Goal: Find specific page/section: Find specific page/section

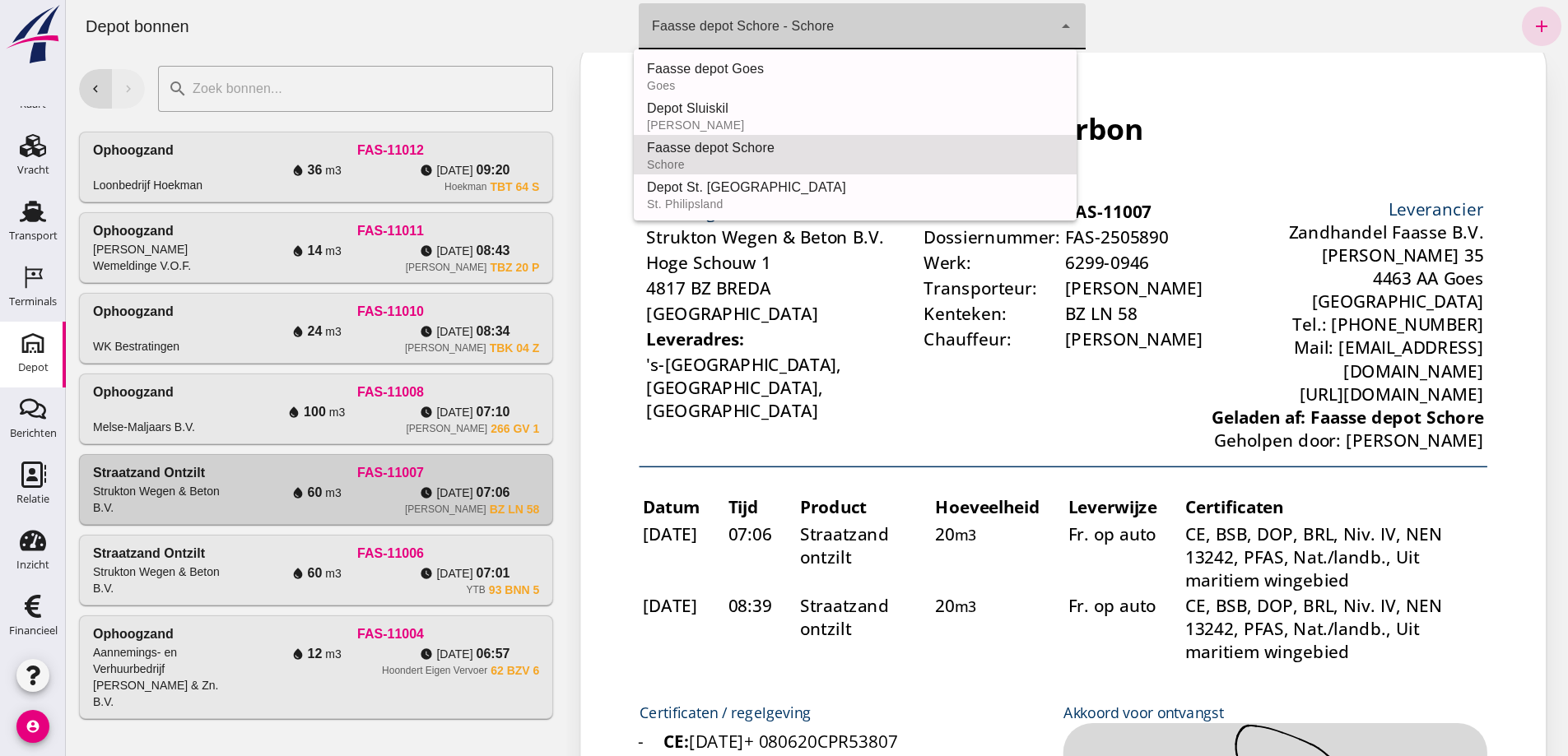
click at [1056, 19] on icon "arrow_drop_down" at bounding box center [1065, 26] width 19 height 19
click at [809, 65] on div "Faasse depot Goes" at bounding box center [855, 68] width 417 height 19
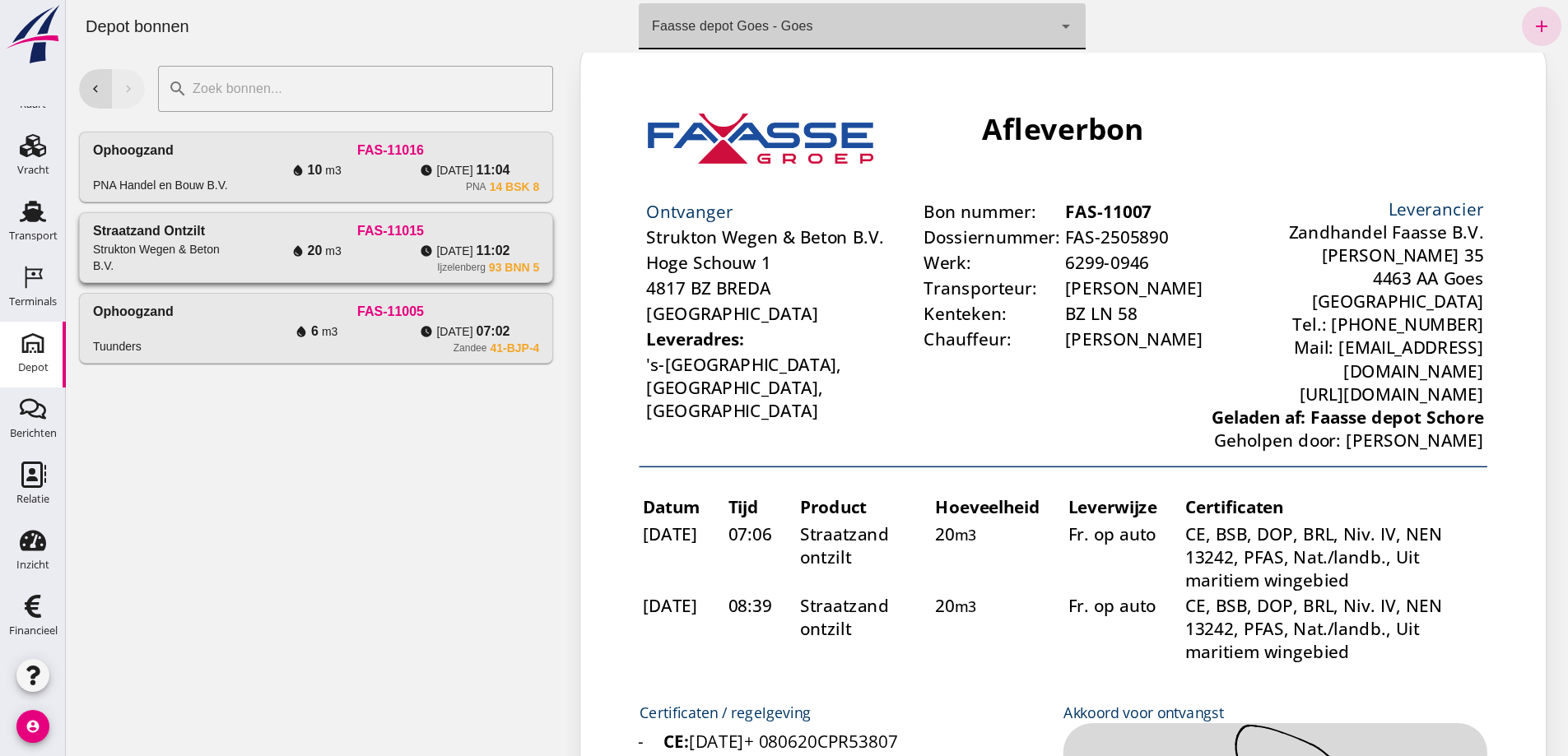
click at [391, 260] on div "water_drop 20 m3" at bounding box center [316, 251] width 149 height 19
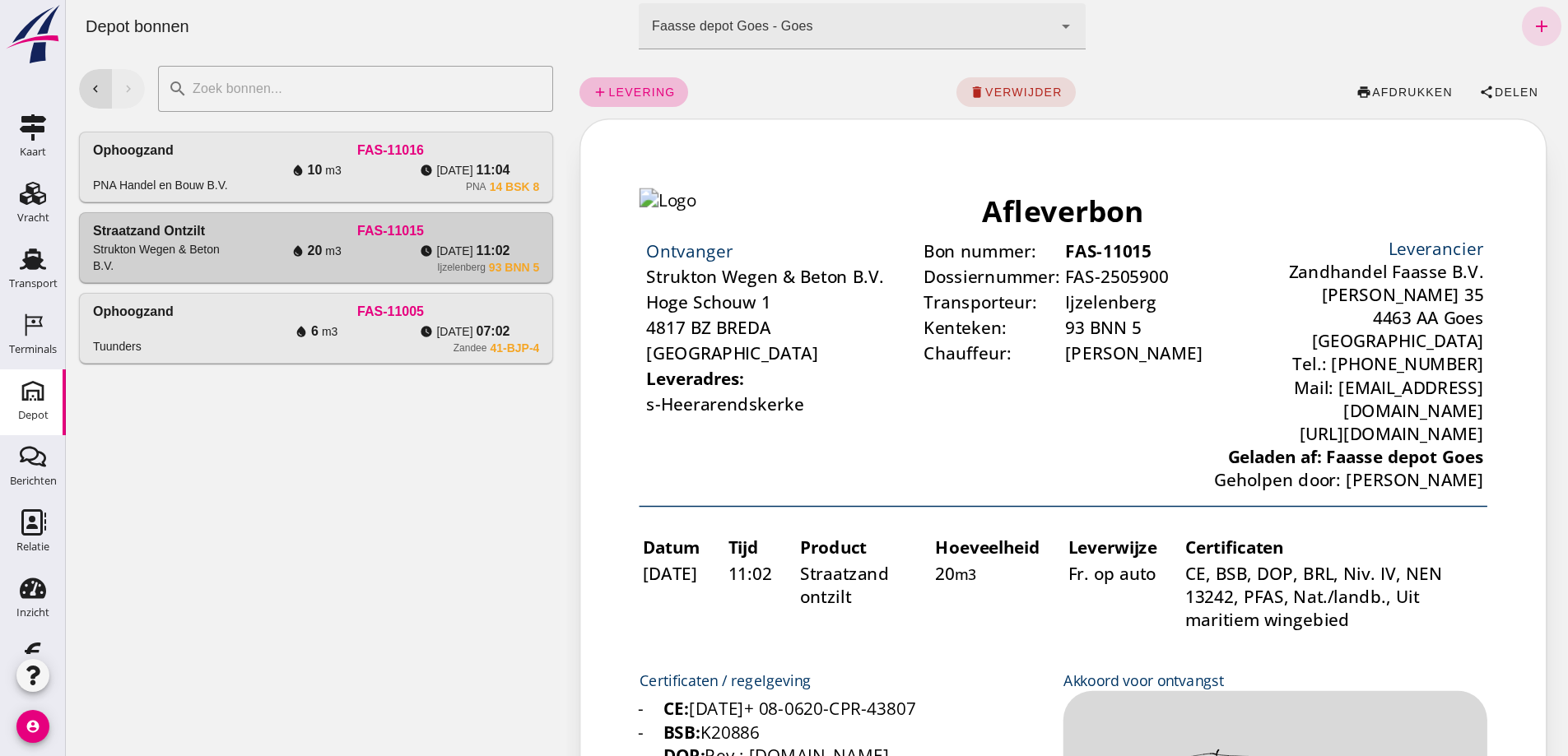
click at [1056, 20] on icon "arrow_drop_down" at bounding box center [1065, 26] width 19 height 19
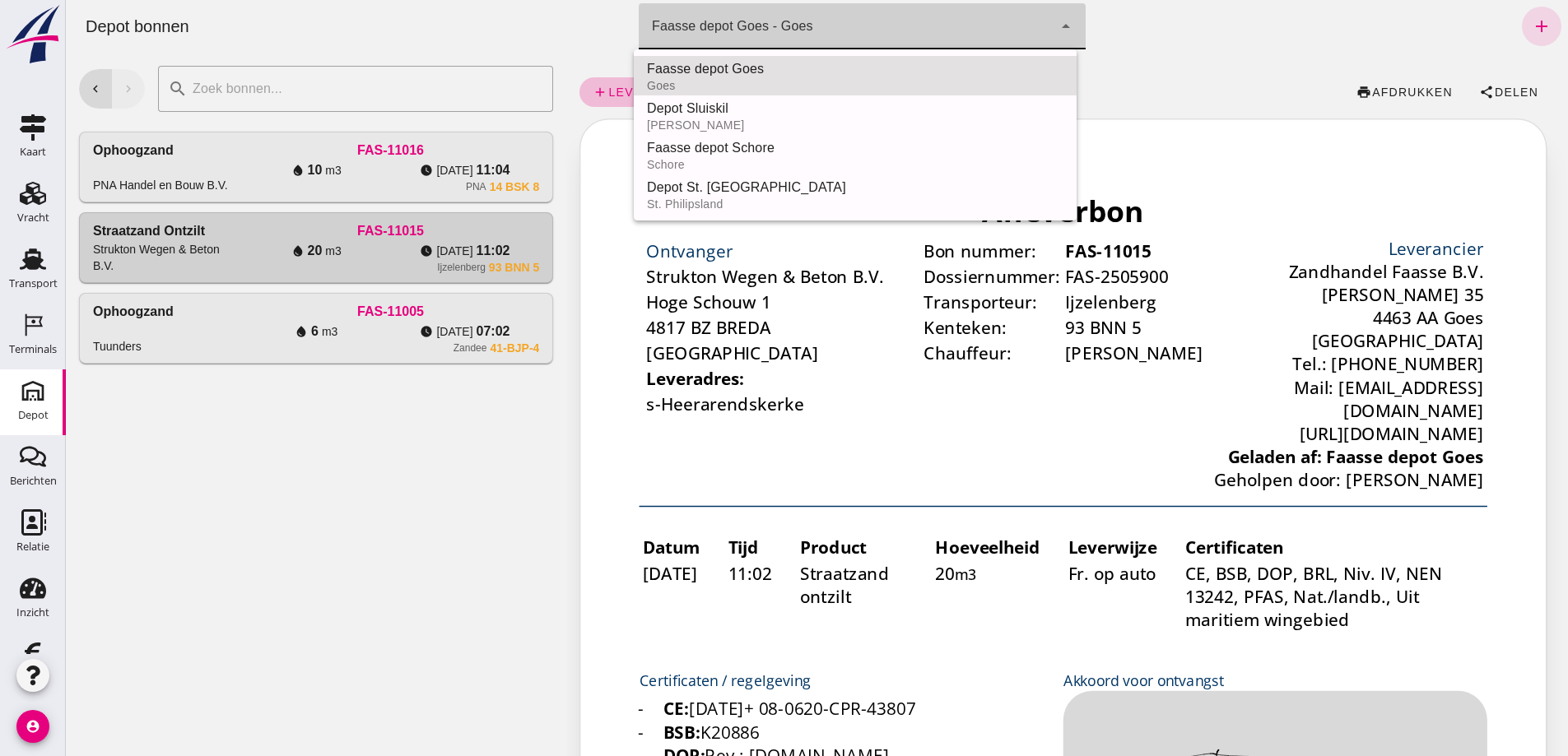
drag, startPoint x: 734, startPoint y: 143, endPoint x: 707, endPoint y: 165, distance: 34.8
click at [732, 143] on div "Faasse depot Schore" at bounding box center [855, 148] width 417 height 19
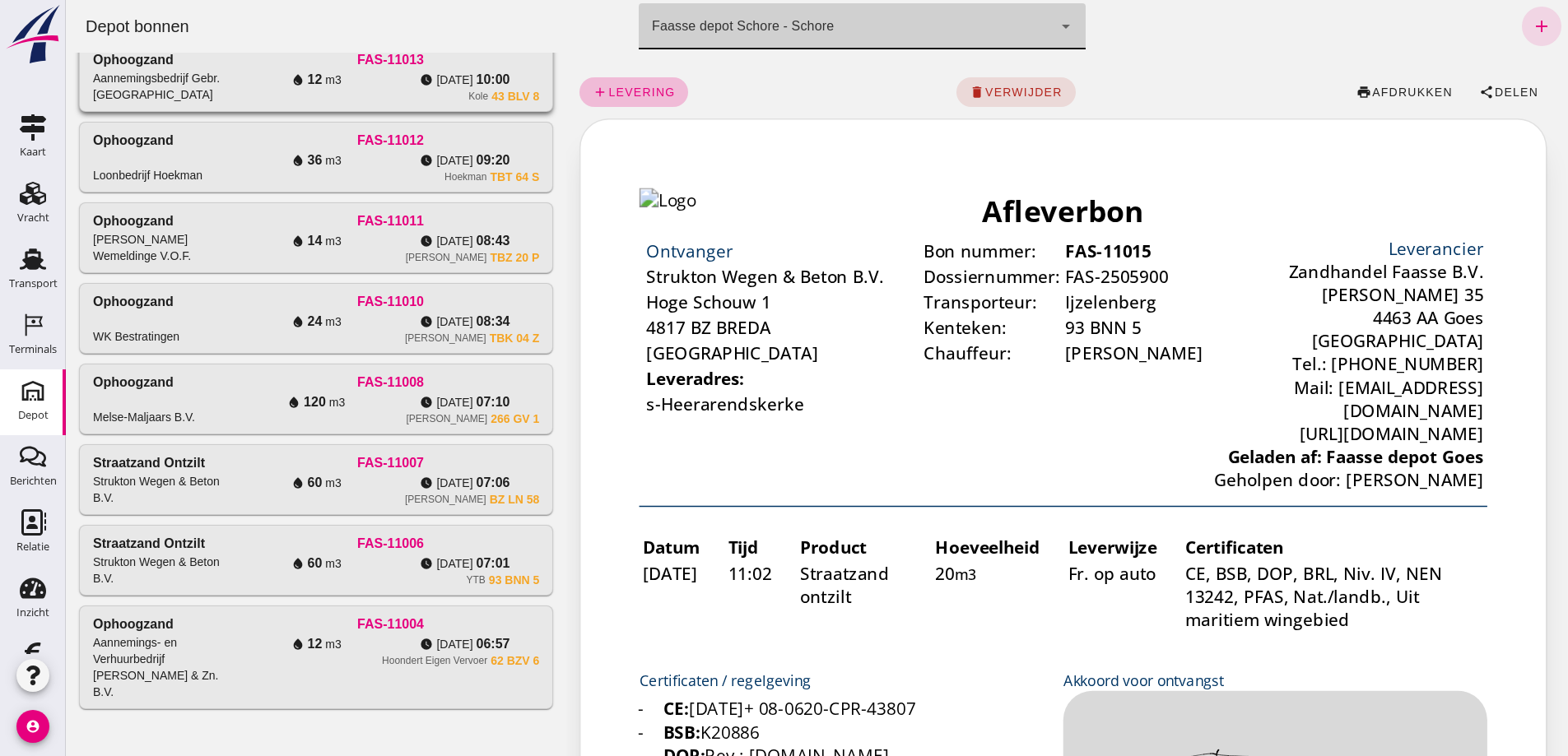
scroll to position [494, 0]
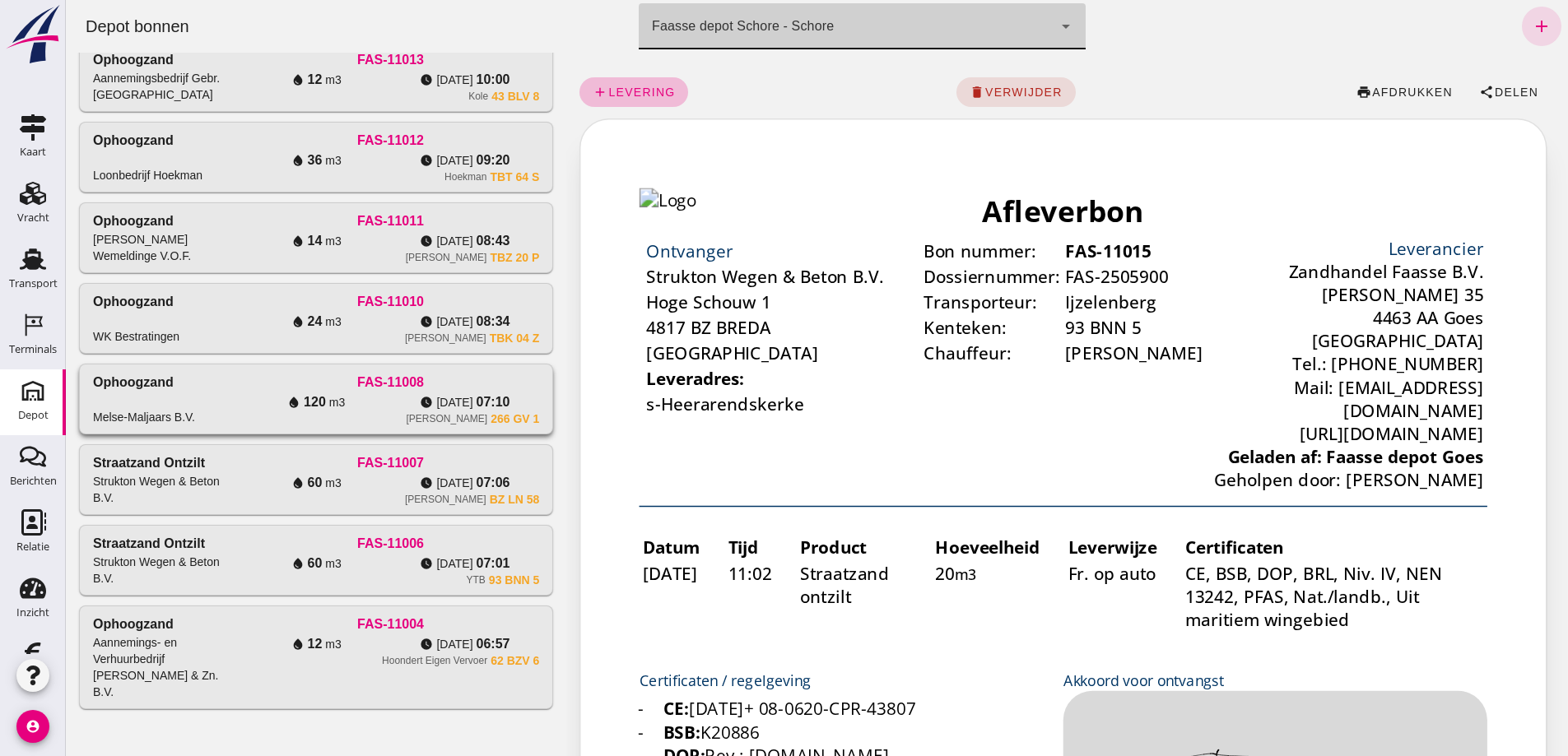
click at [365, 392] on div "water_drop 120 m3" at bounding box center [316, 402] width 149 height 19
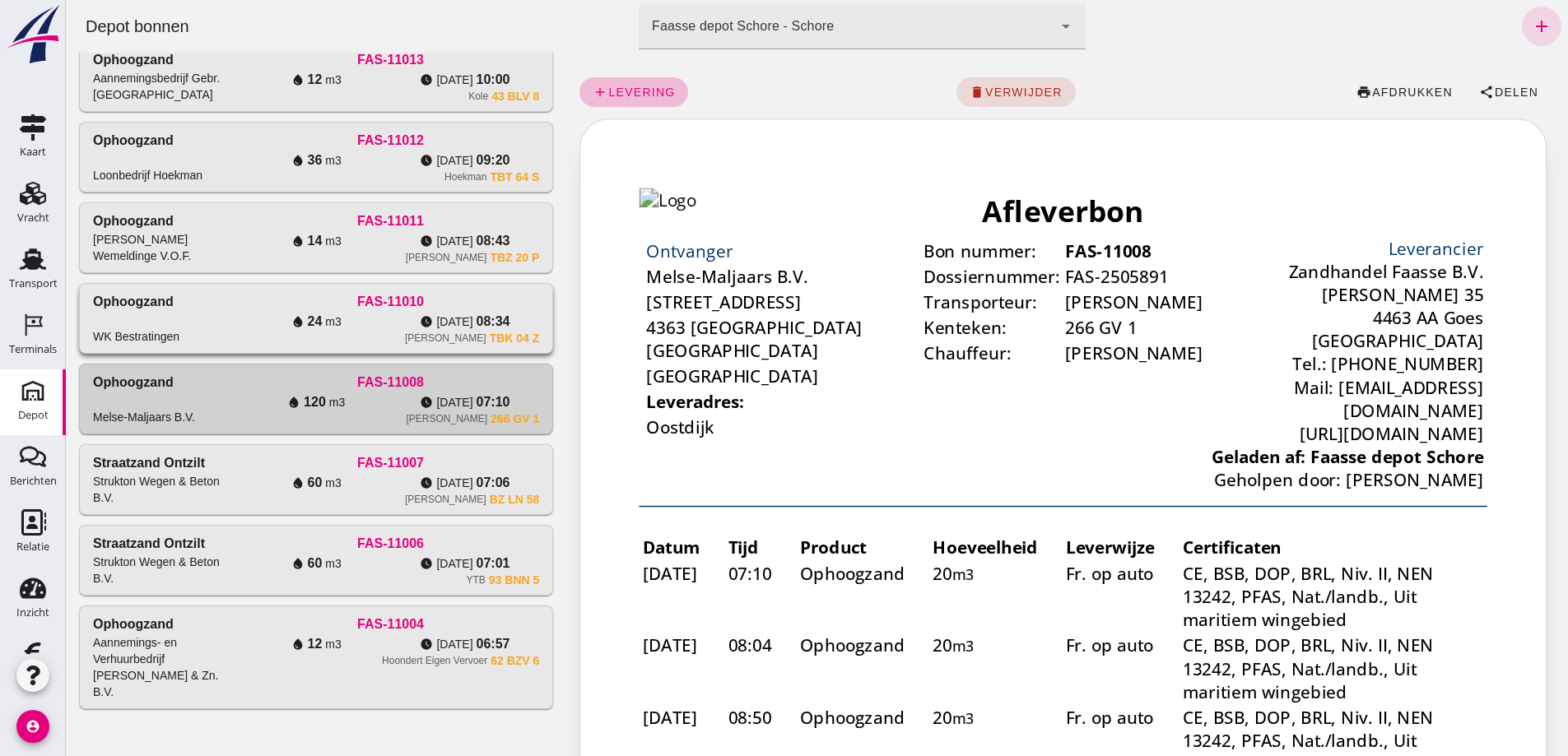
scroll to position [0, 0]
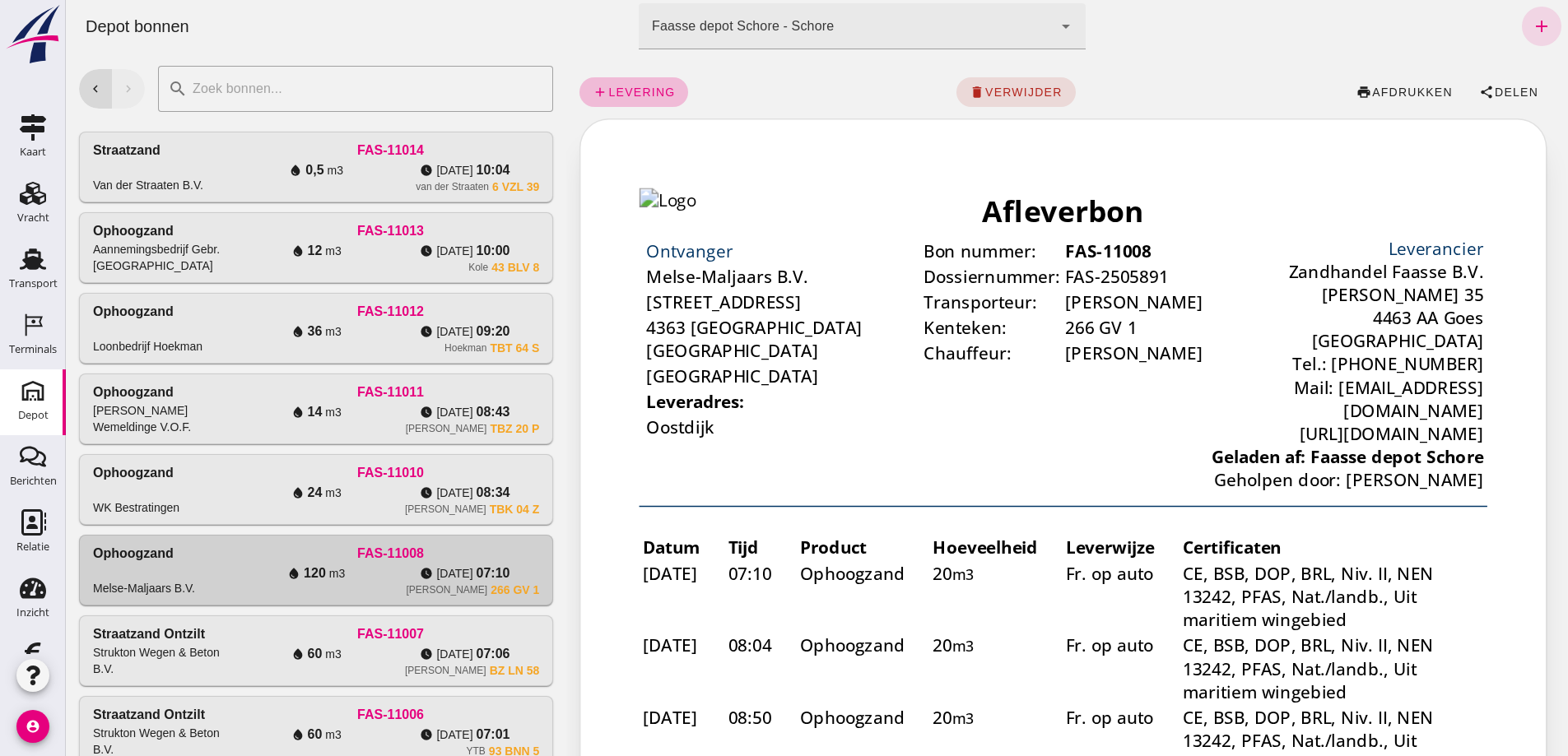
click at [1059, 25] on icon "arrow_drop_down" at bounding box center [1065, 26] width 19 height 19
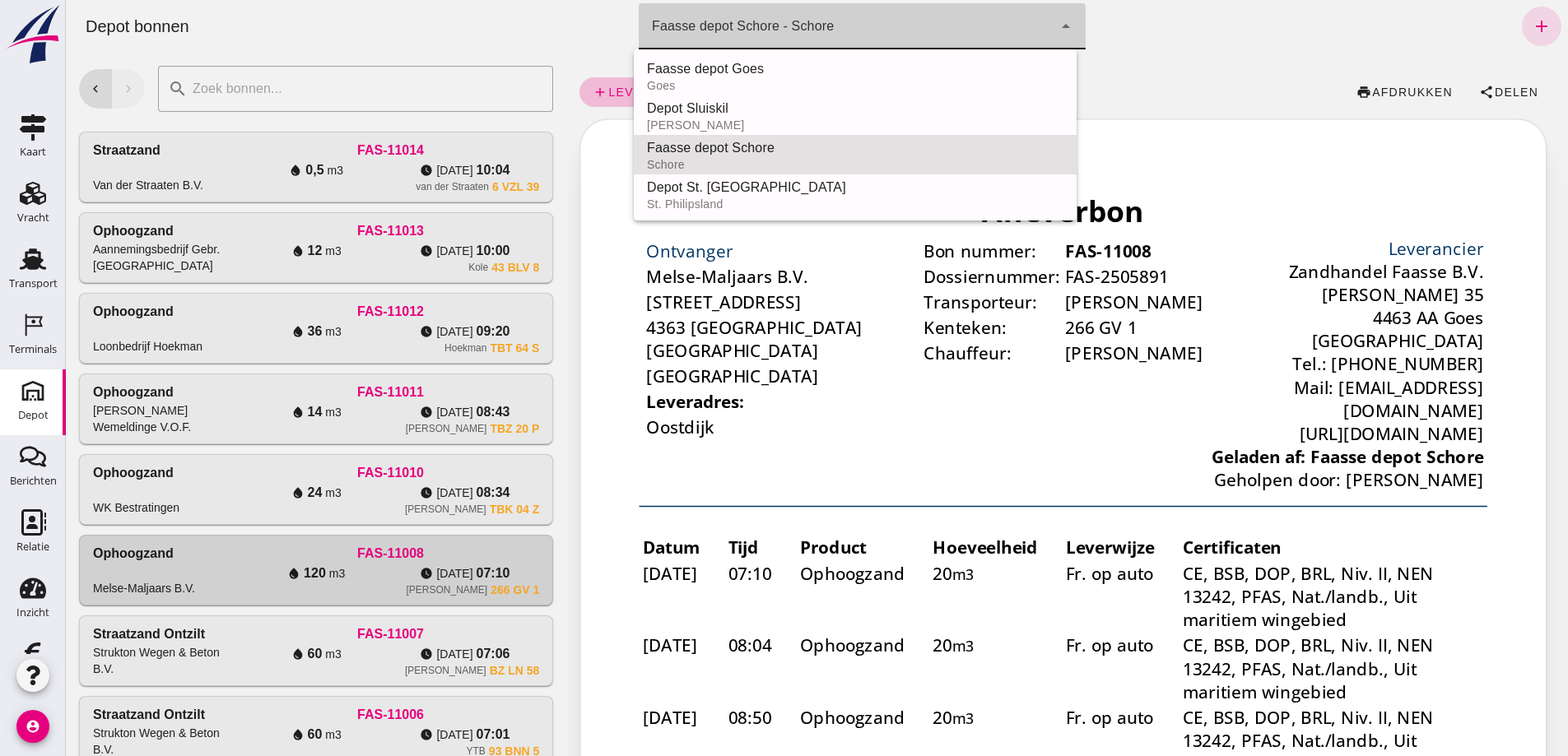
click at [771, 66] on div "Faasse depot Goes" at bounding box center [855, 68] width 417 height 19
type input "8d49d884-38cb-411c-a66c-fafb858bb749"
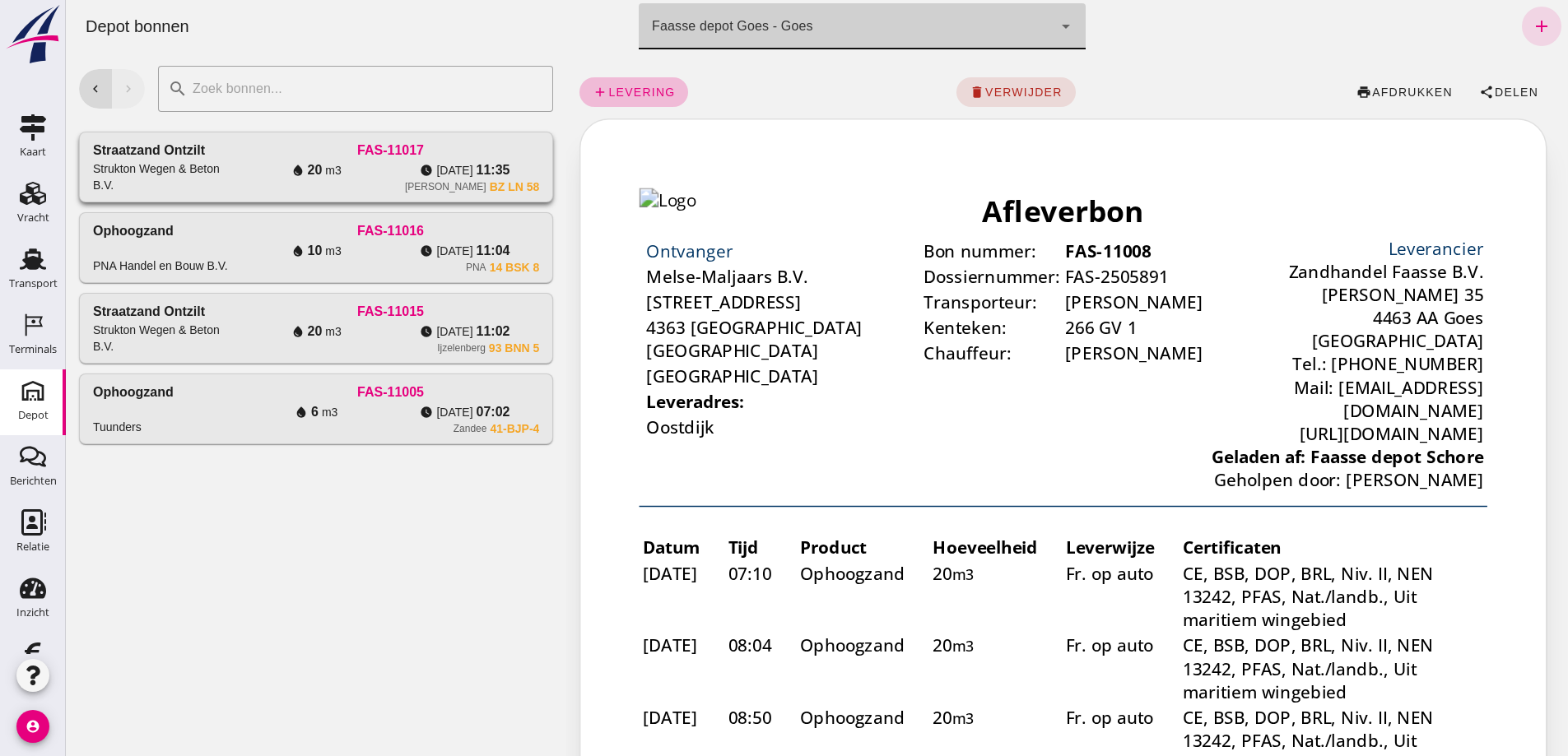
click at [391, 180] on div "water_drop 20 m3" at bounding box center [316, 170] width 149 height 19
